Goal: Navigation & Orientation: Find specific page/section

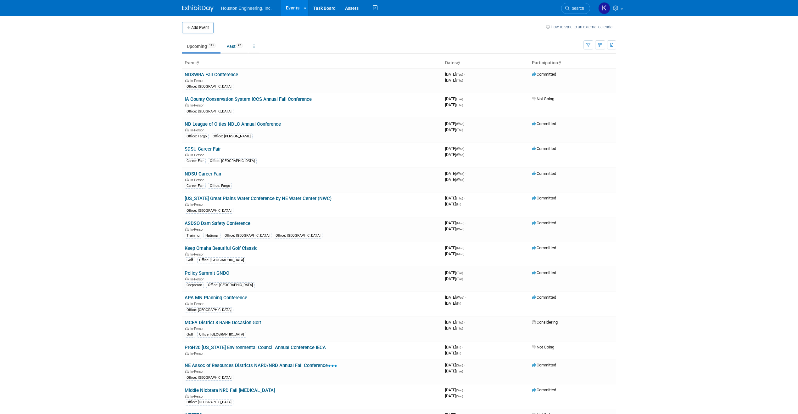
click at [290, 8] on link "Events" at bounding box center [292, 8] width 23 height 16
click at [351, 7] on link "Assets" at bounding box center [352, 8] width 23 height 16
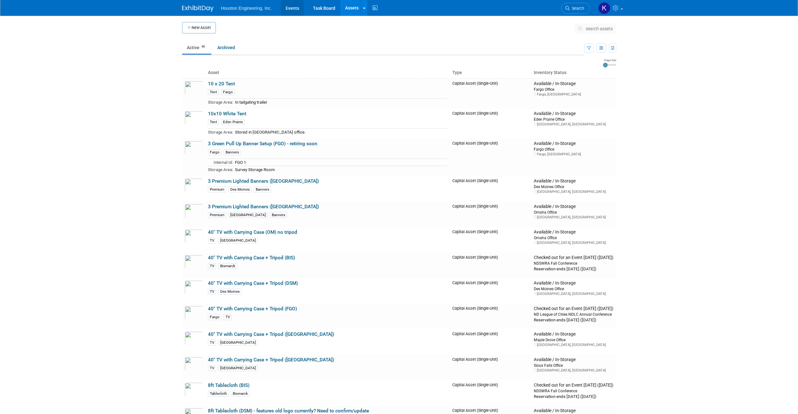
click at [298, 8] on link "Events" at bounding box center [292, 8] width 23 height 16
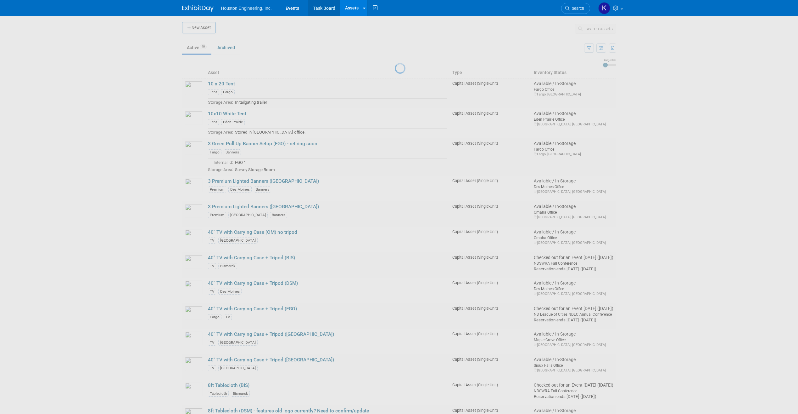
click at [325, 6] on link "Task Board" at bounding box center [324, 8] width 32 height 16
